Goal: Task Accomplishment & Management: Use online tool/utility

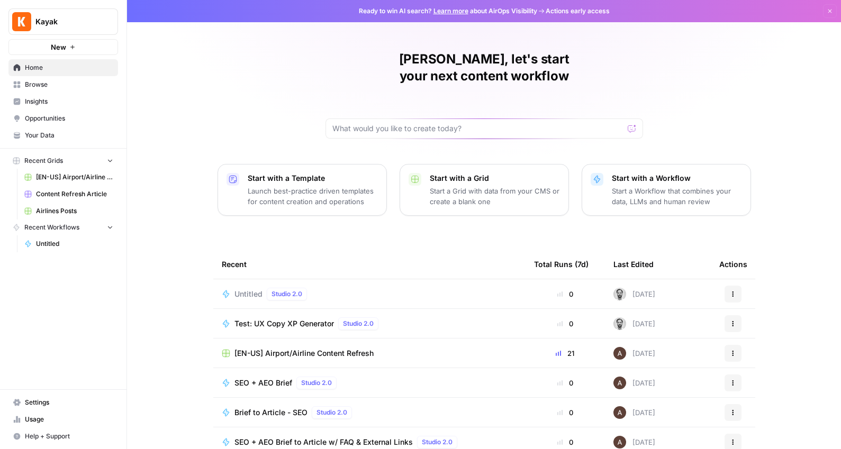
click at [78, 46] on button "New" at bounding box center [63, 47] width 110 height 16
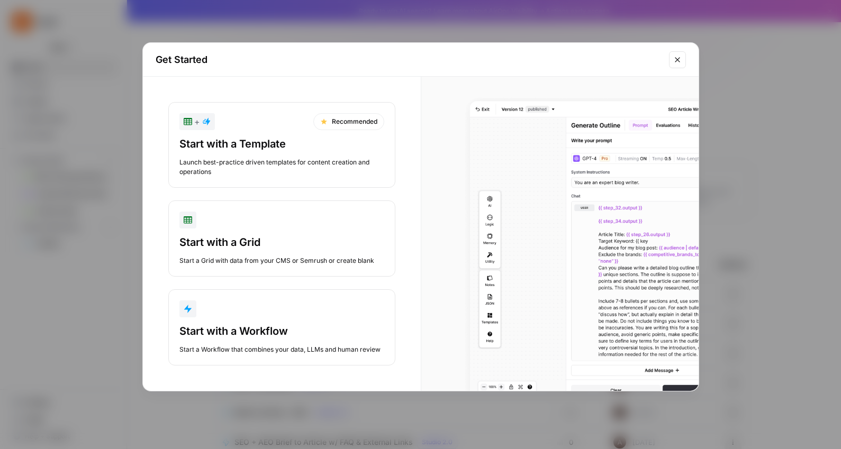
click at [226, 306] on div "button" at bounding box center [281, 309] width 205 height 17
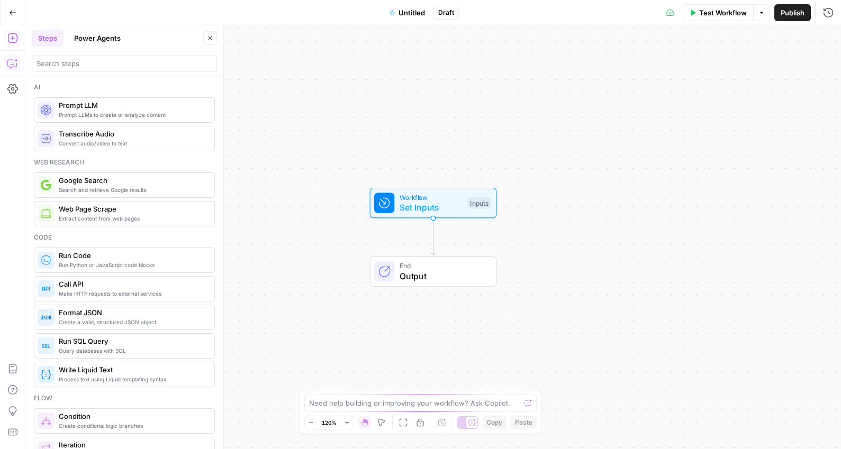
click at [12, 66] on icon "button" at bounding box center [12, 63] width 11 height 11
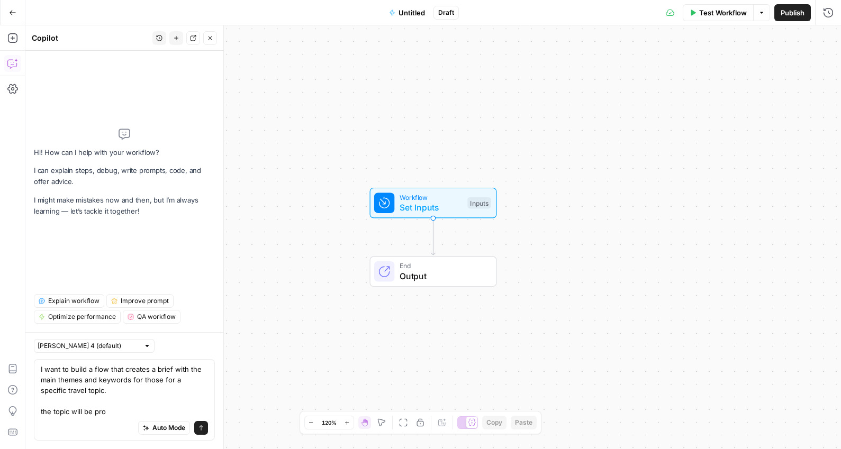
click at [154, 390] on textarea "I want to build a flow that creates a brief with the main themes and keywords f…" at bounding box center [124, 390] width 167 height 53
click at [115, 414] on textarea "I want to build a flow that creates a brief with the main themes and keywords f…" at bounding box center [124, 390] width 167 height 53
click at [138, 413] on textarea "I want to build a flow that creates a brief with the main themes and keywords f…" at bounding box center [124, 390] width 167 height 53
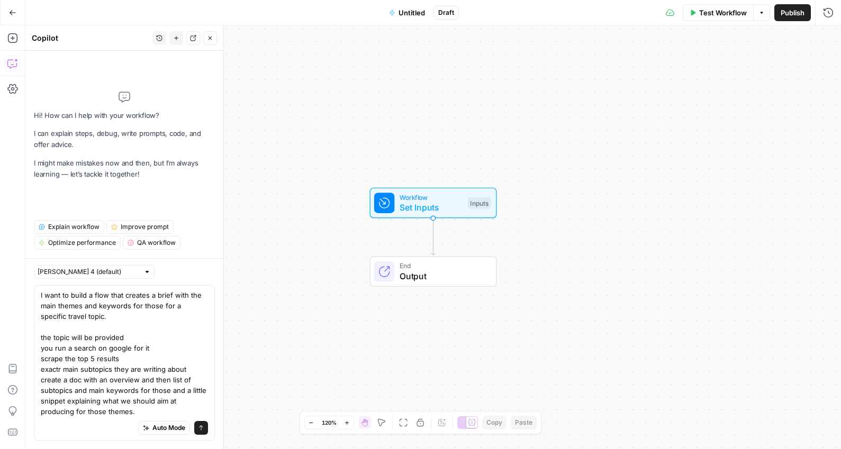
type textarea "I want to build a flow that creates a brief with the main themes and keywords f…"
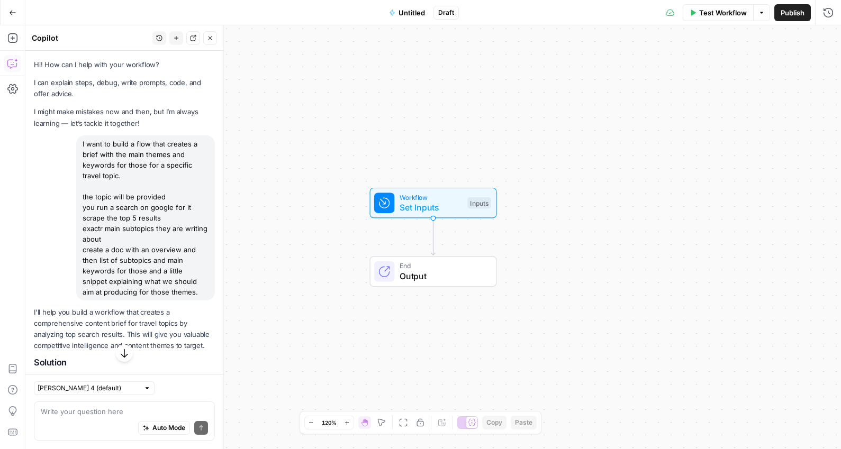
drag, startPoint x: 31, startPoint y: 41, endPoint x: 65, endPoint y: 41, distance: 33.3
click at [65, 41] on header "Copilot History New chat Detach Close" at bounding box center [124, 37] width 198 height 25
drag, startPoint x: 82, startPoint y: 143, endPoint x: 135, endPoint y: 205, distance: 81.8
click at [135, 205] on div "I want to build a flow that creates a brief with the main themes and keywords f…" at bounding box center [145, 217] width 139 height 165
click at [139, 156] on div "I want to build a flow that creates a brief with the main themes and keywords f…" at bounding box center [145, 217] width 139 height 165
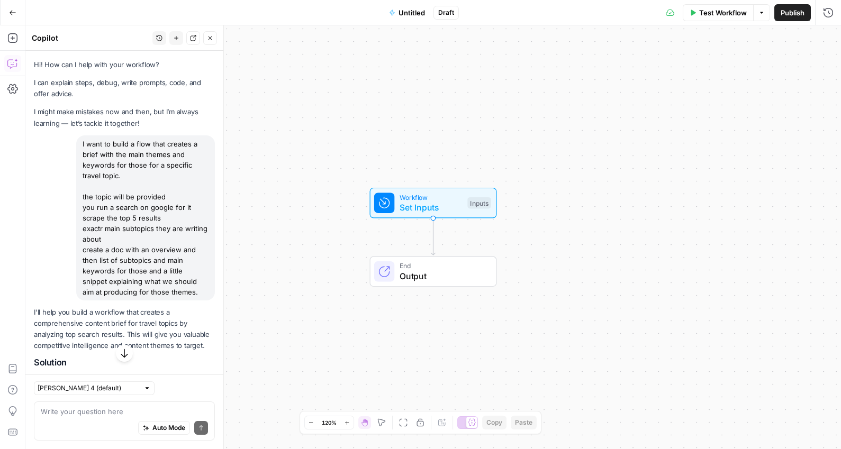
drag, startPoint x: 104, startPoint y: 155, endPoint x: 117, endPoint y: 171, distance: 21.8
click at [117, 171] on div "I want to build a flow that creates a brief with the main themes and keywords f…" at bounding box center [145, 217] width 139 height 165
click at [87, 195] on div "I want to build a flow that creates a brief with the main themes and keywords f…" at bounding box center [145, 217] width 139 height 165
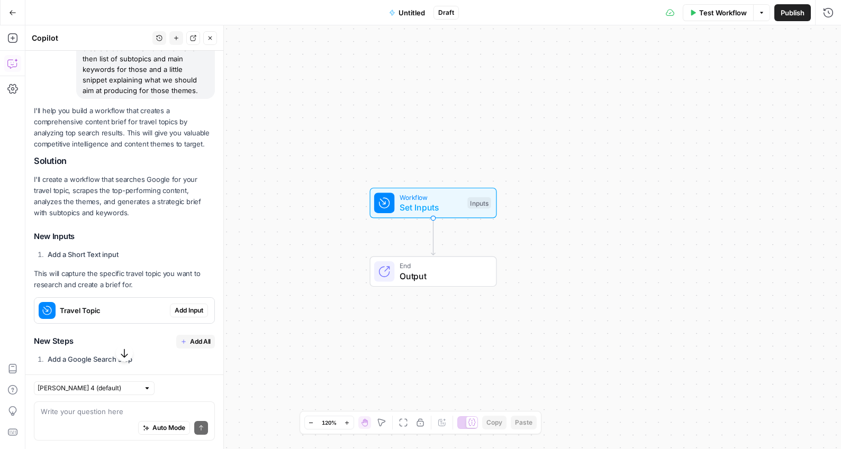
scroll to position [285, 0]
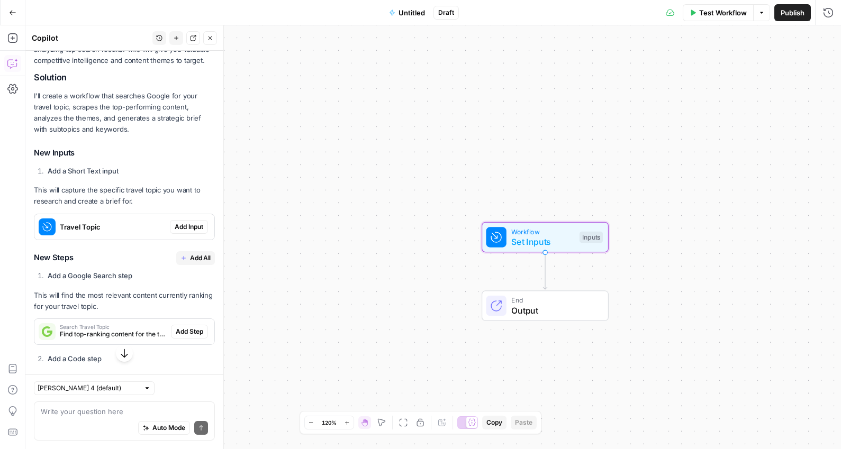
click at [195, 232] on span "Add Input" at bounding box center [189, 227] width 29 height 10
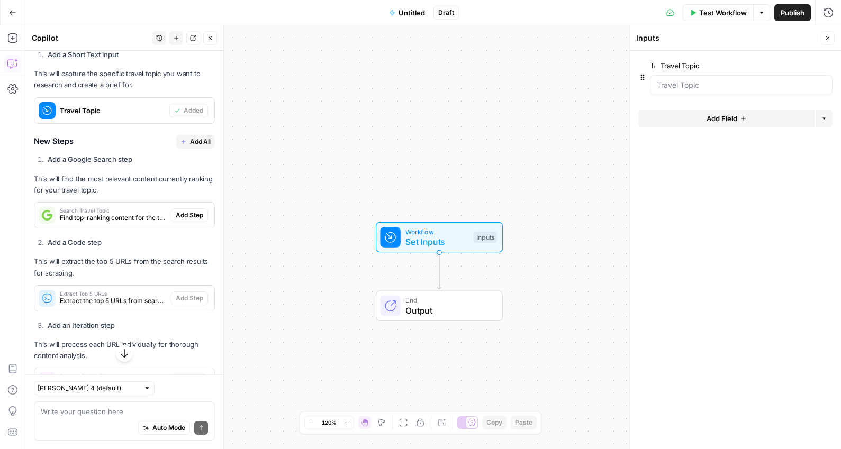
scroll to position [420, 0]
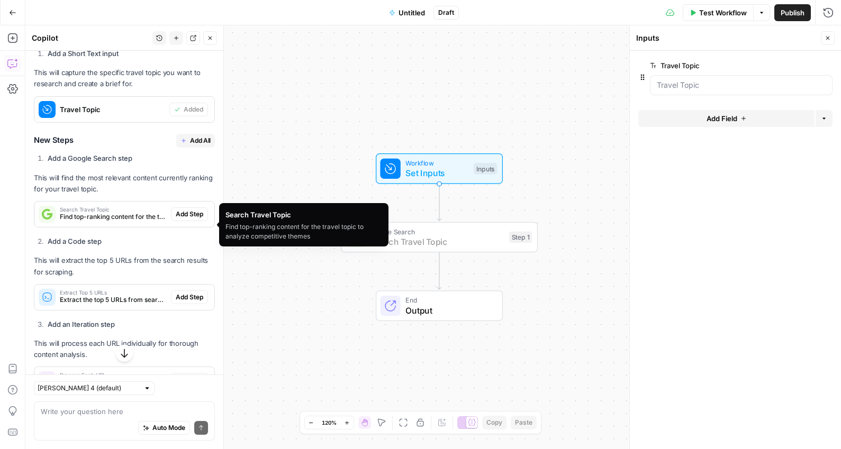
click at [193, 219] on span "Add Step" at bounding box center [190, 215] width 28 height 10
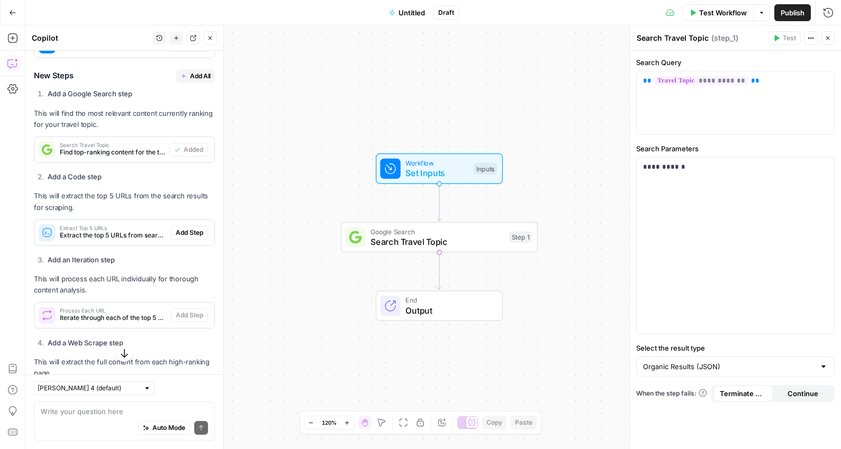
scroll to position [498, 0]
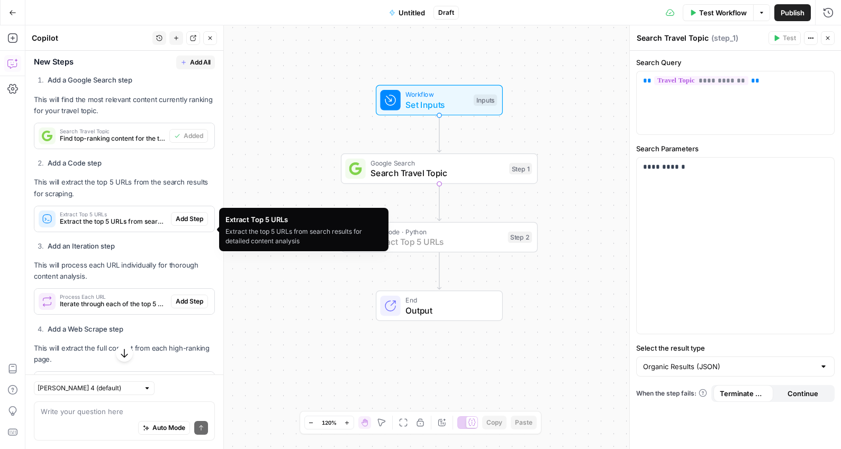
click at [181, 224] on span "Add Step" at bounding box center [190, 219] width 28 height 10
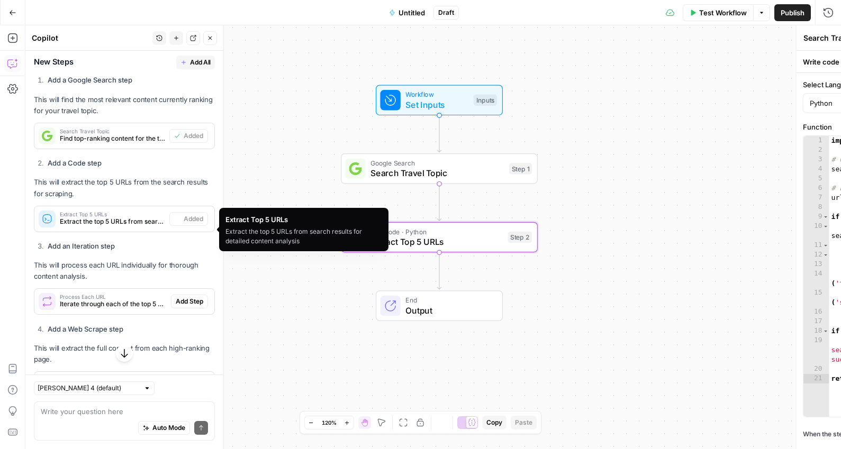
type textarea "Extract Top 5 URLs"
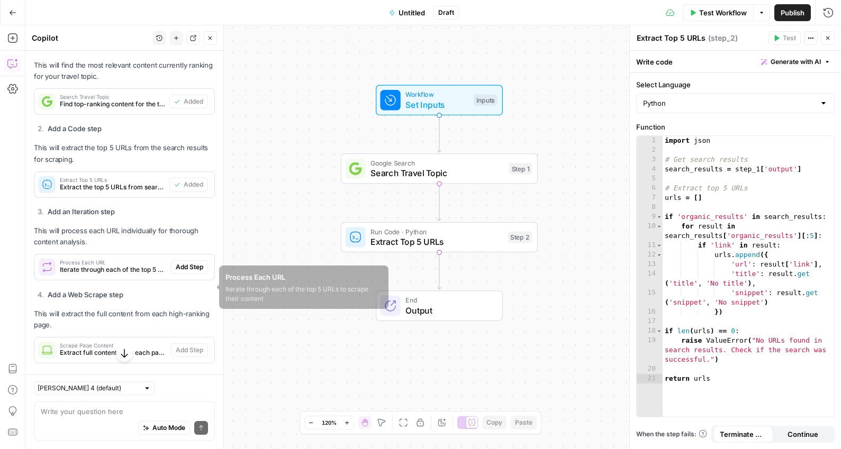
scroll to position [537, 0]
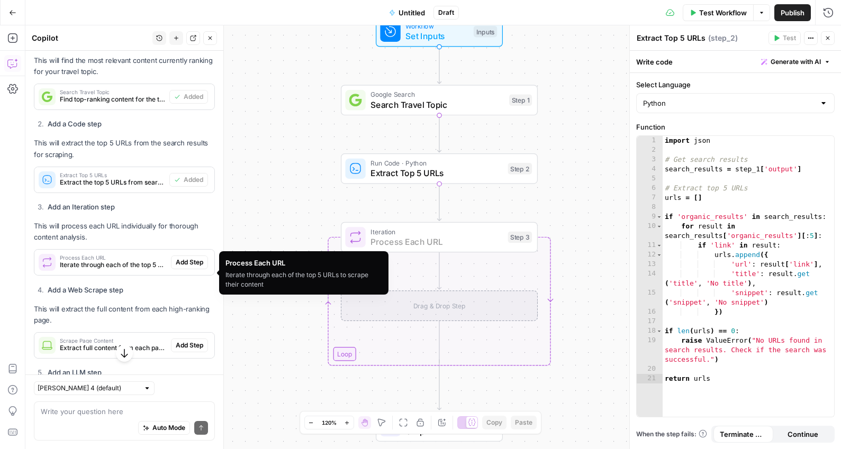
click at [184, 267] on span "Add Step" at bounding box center [190, 263] width 28 height 10
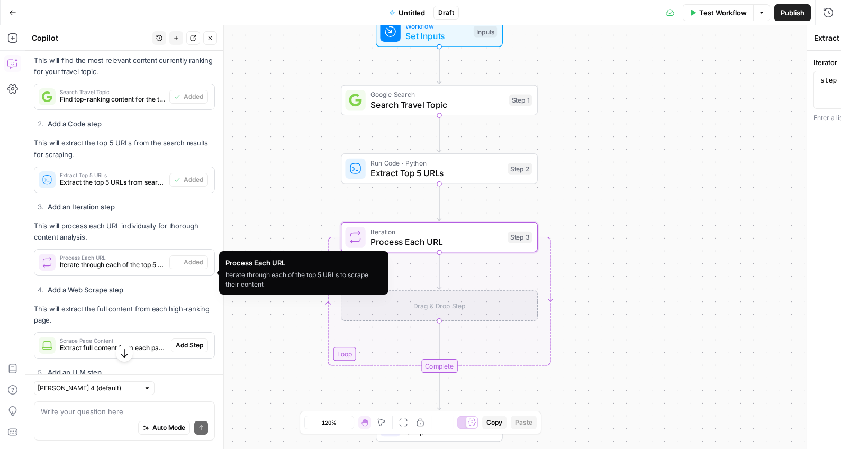
type textarea "Process Each URL"
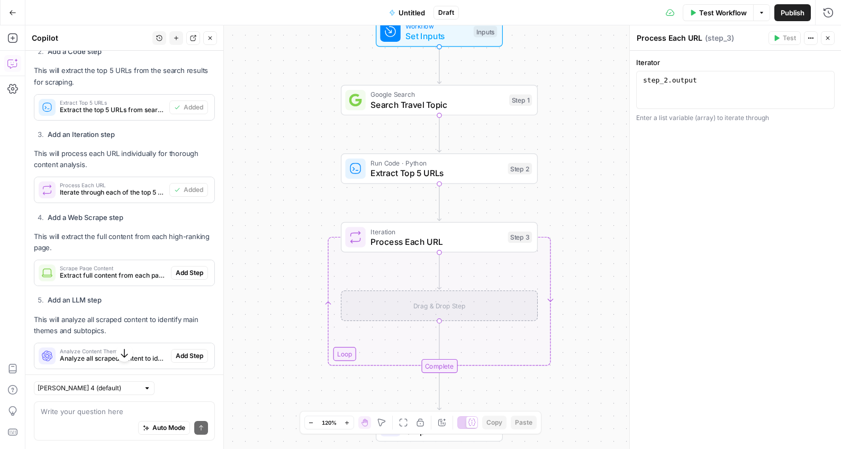
scroll to position [612, 0]
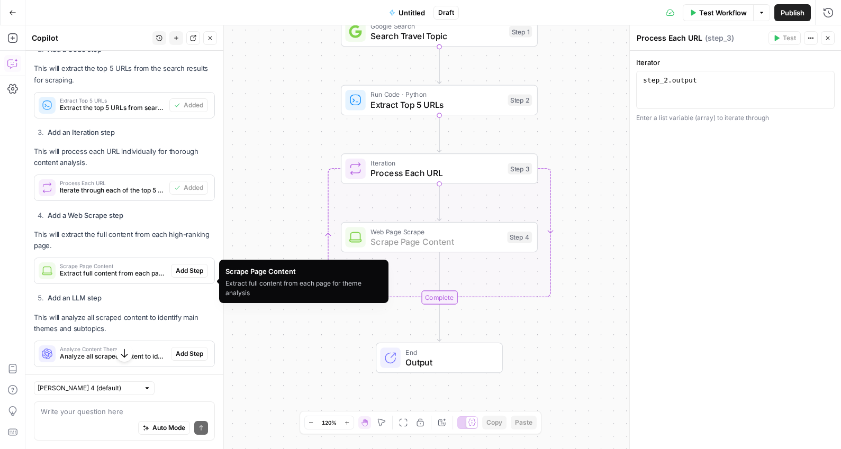
click at [182, 276] on span "Add Step" at bounding box center [190, 271] width 28 height 10
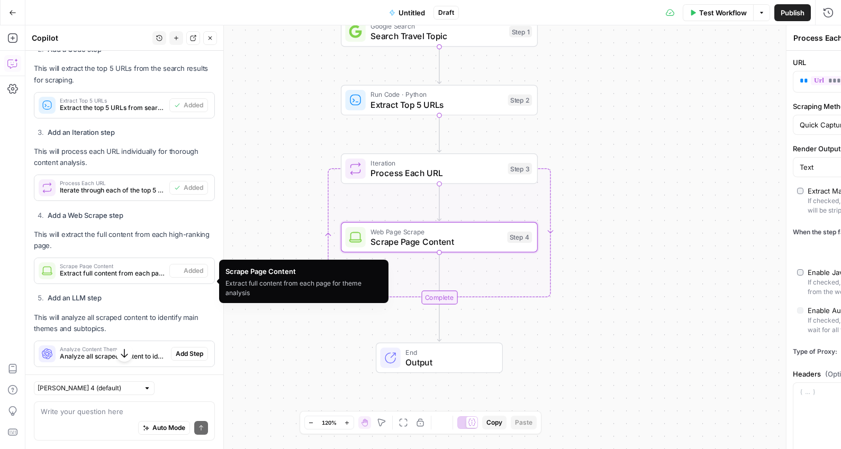
type textarea "Scrape Page Content"
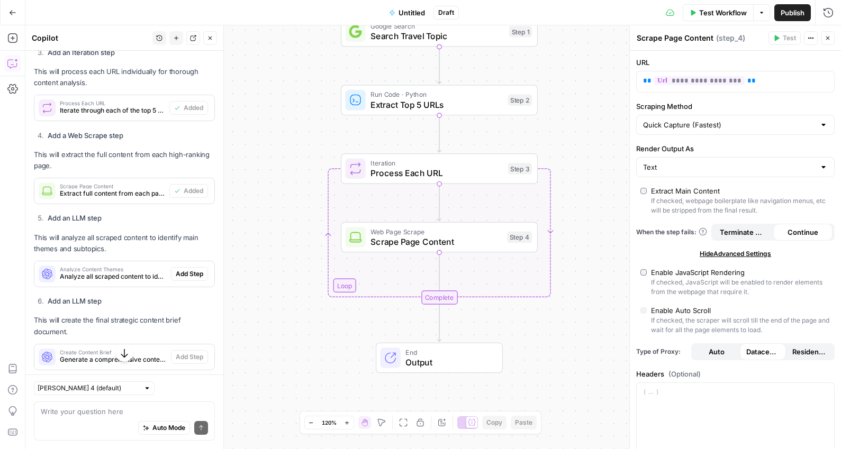
scroll to position [694, 0]
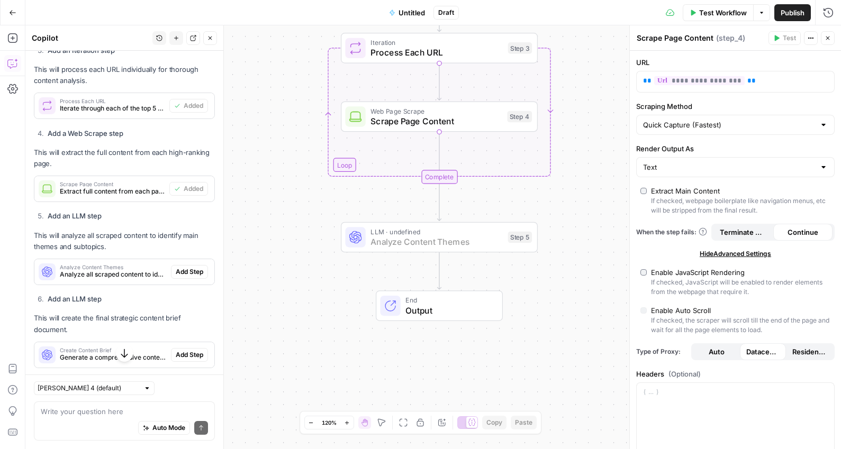
click at [179, 277] on span "Add Step" at bounding box center [190, 272] width 28 height 10
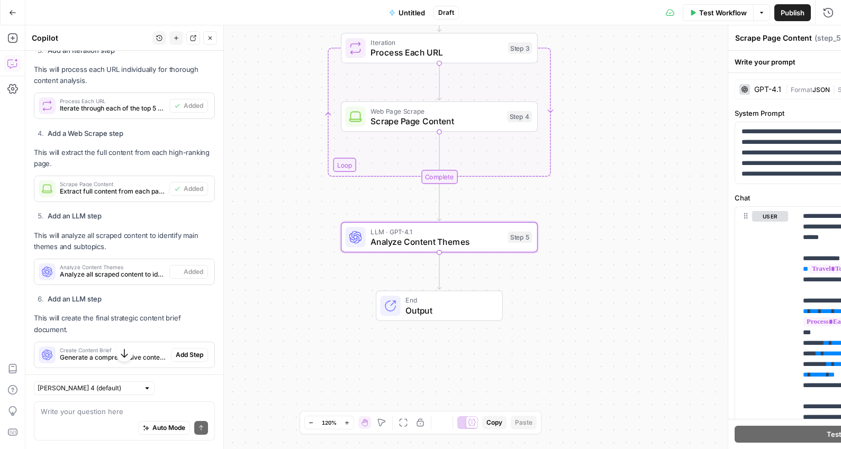
type textarea "Analyze Content Themes"
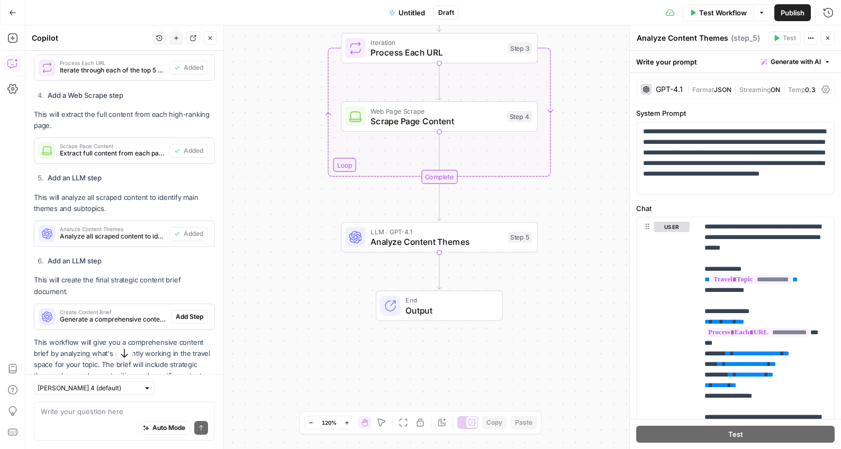
scroll to position [746, 0]
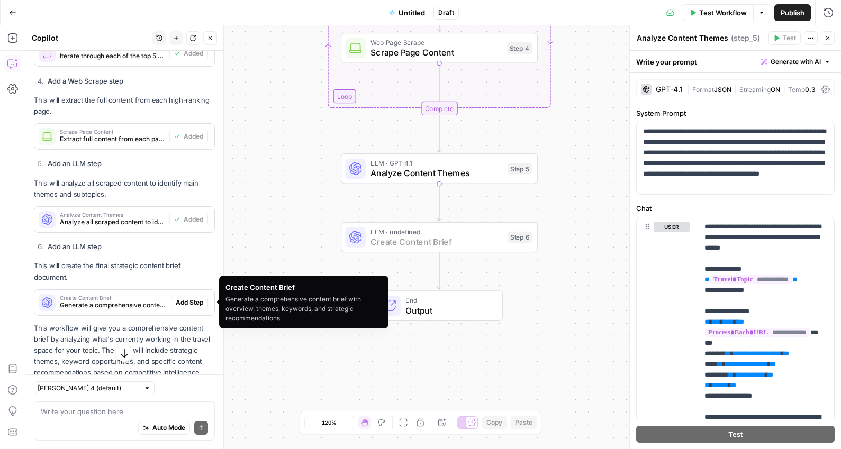
click at [186, 301] on span "Add Step" at bounding box center [190, 303] width 28 height 10
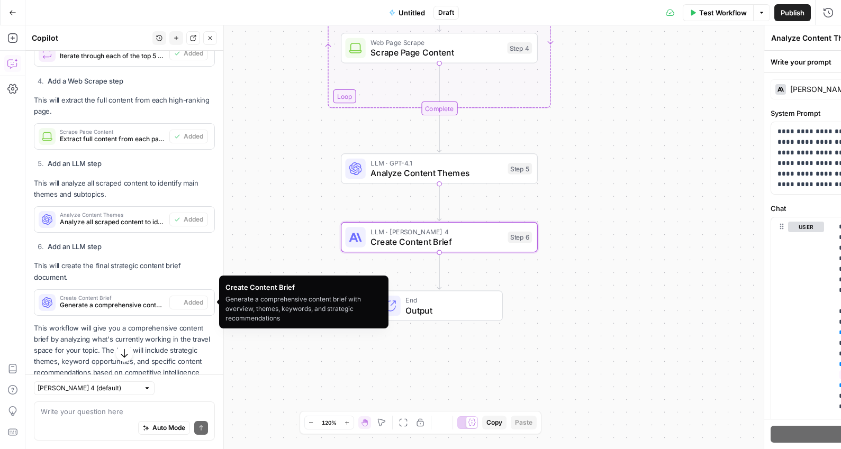
type textarea "Create Content Brief"
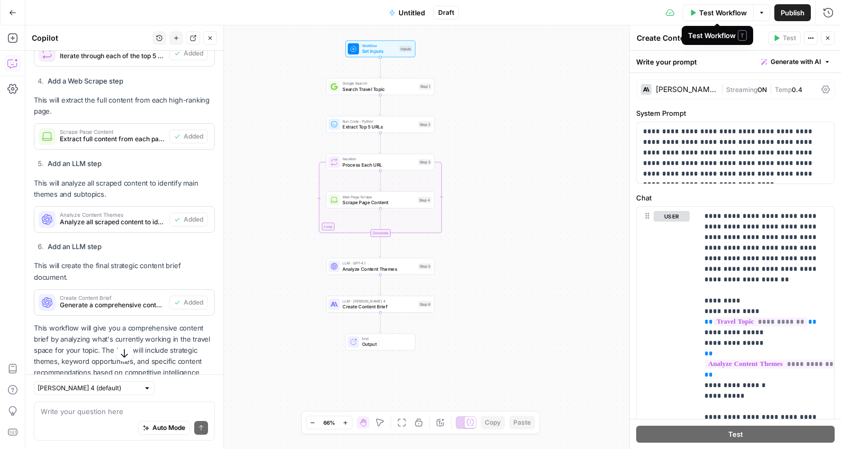
click at [716, 13] on span "Test Workflow" at bounding box center [723, 12] width 48 height 11
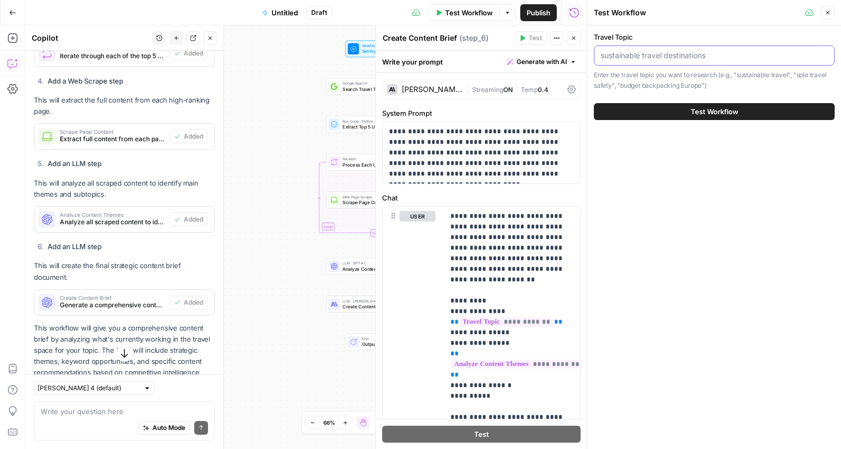
click at [660, 57] on input "Travel Topic" at bounding box center [714, 55] width 227 height 11
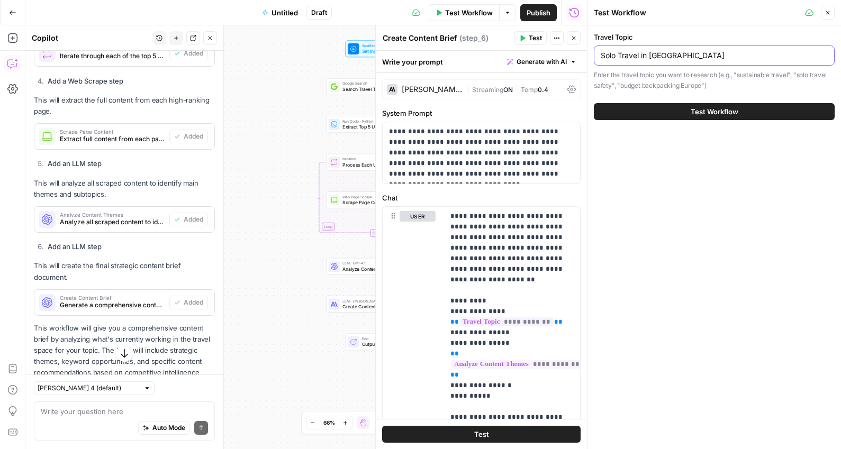
type input "Solo Travel in [GEOGRAPHIC_DATA]"
click at [694, 110] on span "Test Workflow" at bounding box center [715, 111] width 48 height 11
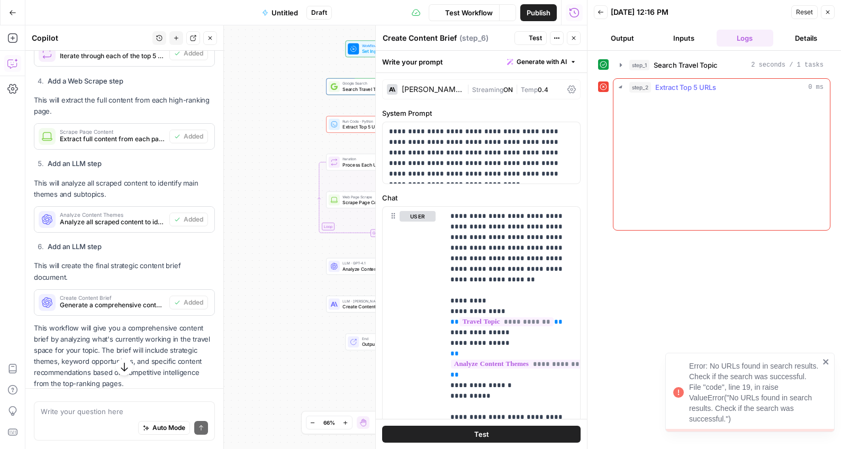
scroll to position [746, 0]
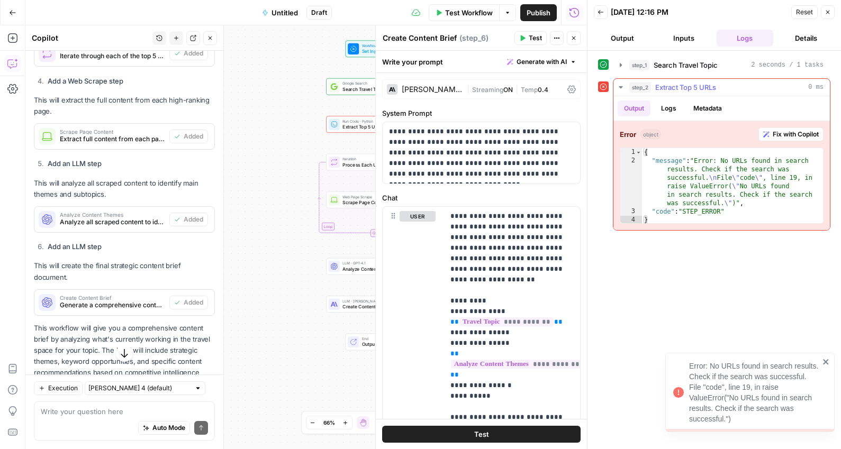
click at [787, 132] on span "Fix with Copilot" at bounding box center [796, 135] width 46 height 10
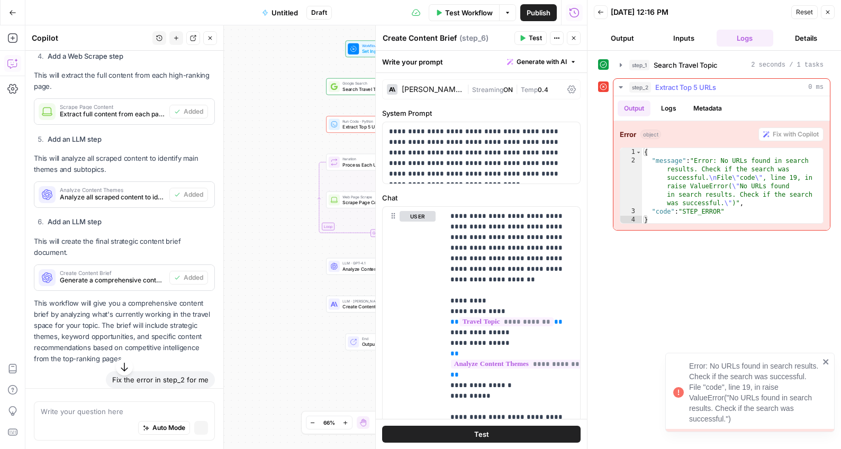
scroll to position [721, 0]
